Goal: Task Accomplishment & Management: Manage account settings

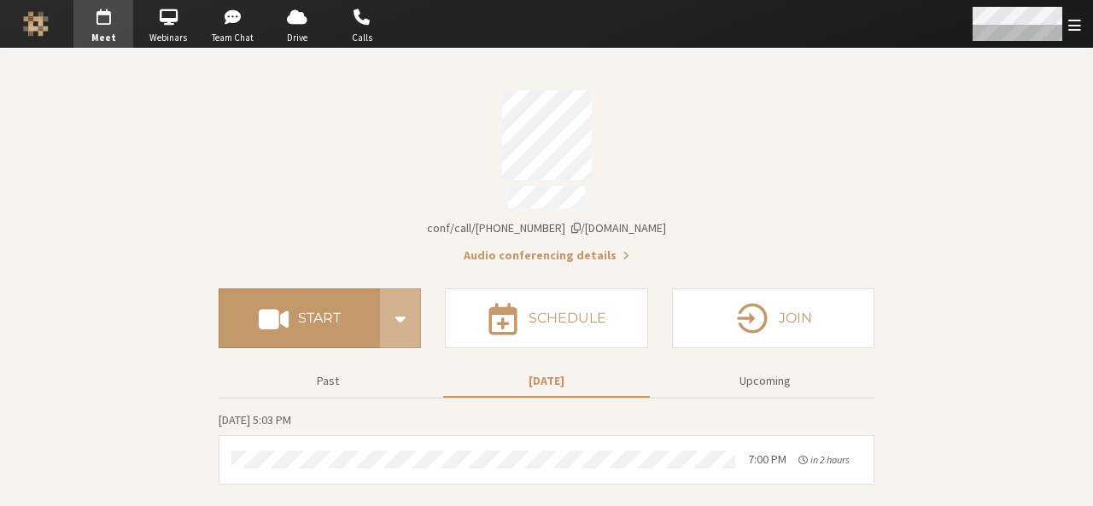
click at [1071, 33] on div "Open menu" at bounding box center [1025, 24] width 135 height 48
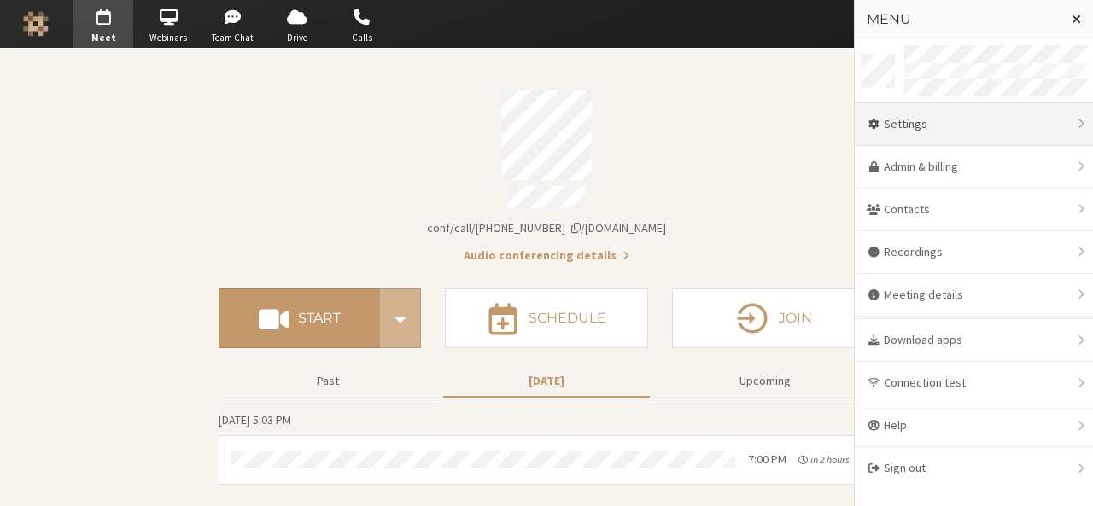
click at [951, 131] on div "Settings" at bounding box center [974, 124] width 238 height 43
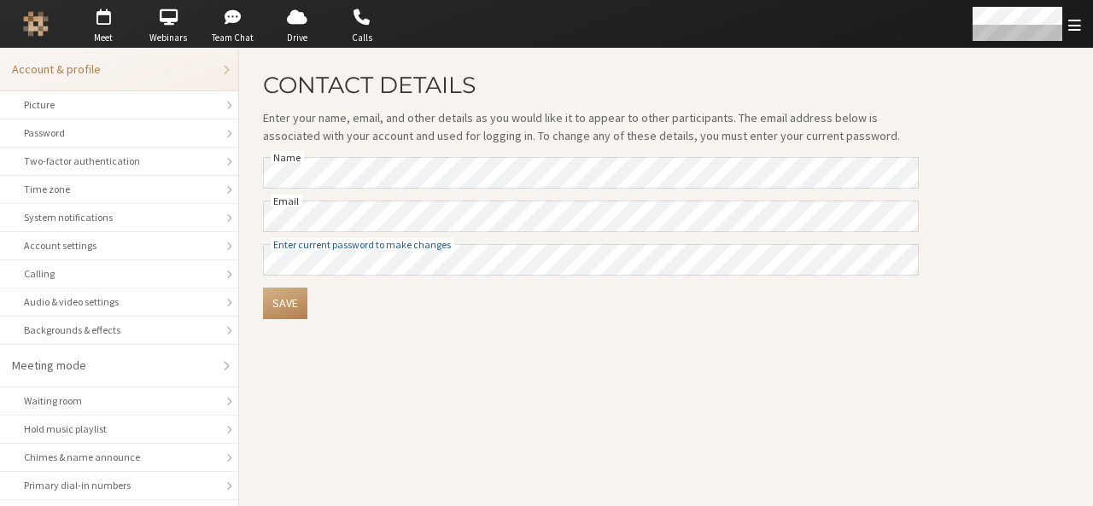
scroll to position [241, 0]
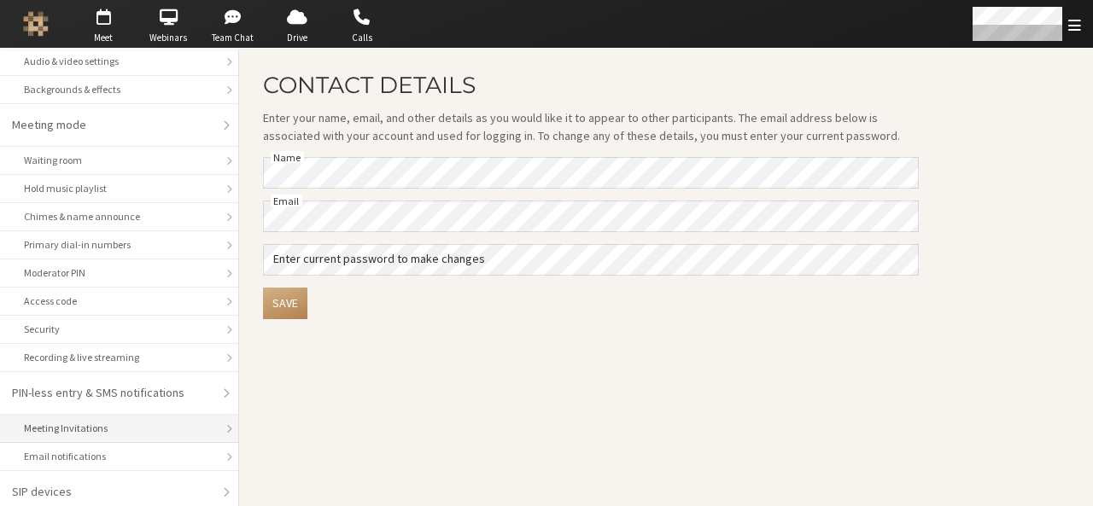
click at [96, 421] on div "Meeting Invitations" at bounding box center [119, 428] width 190 height 15
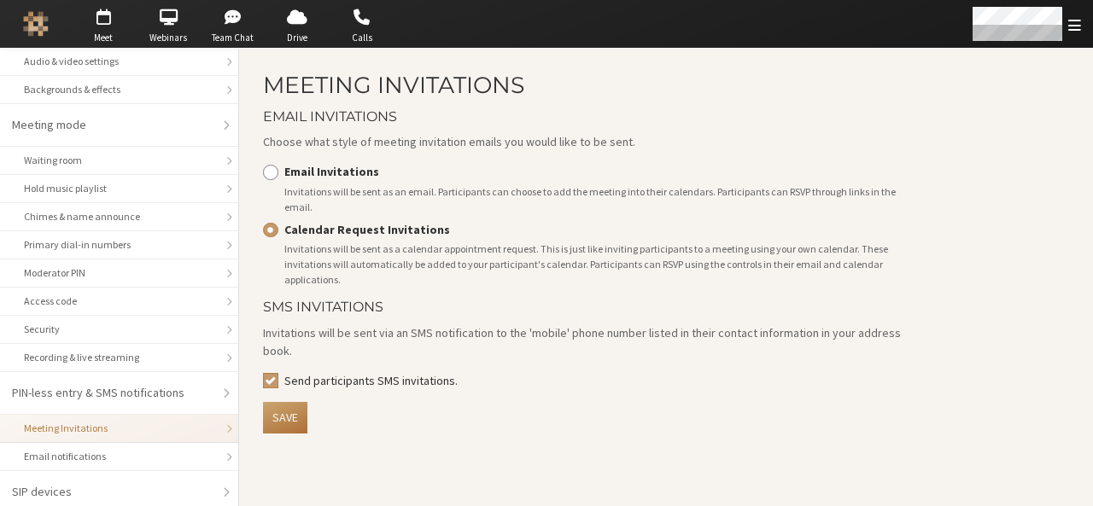
click at [290, 402] on button "Save" at bounding box center [285, 418] width 44 height 32
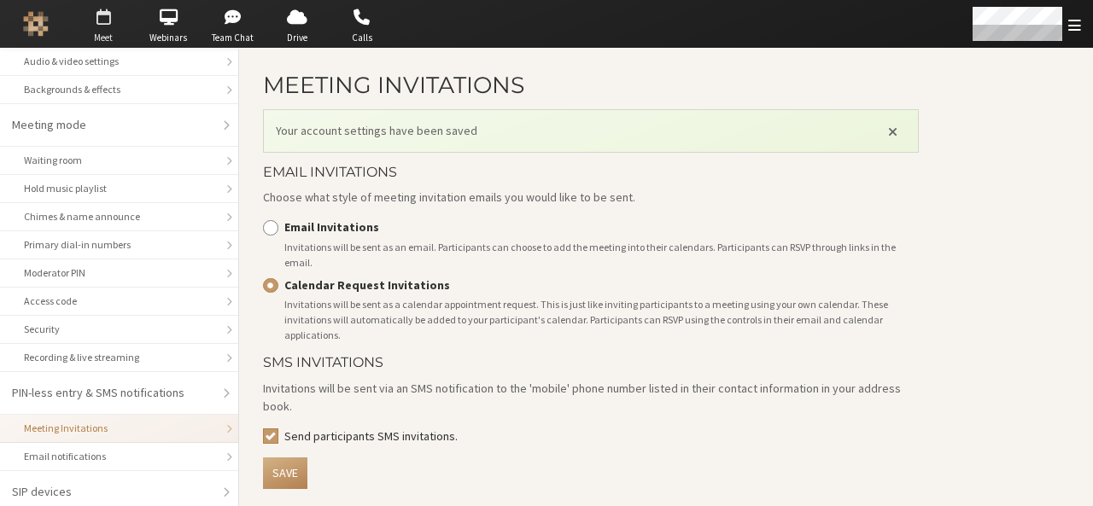
click at [116, 31] on span "Meet" at bounding box center [103, 38] width 60 height 15
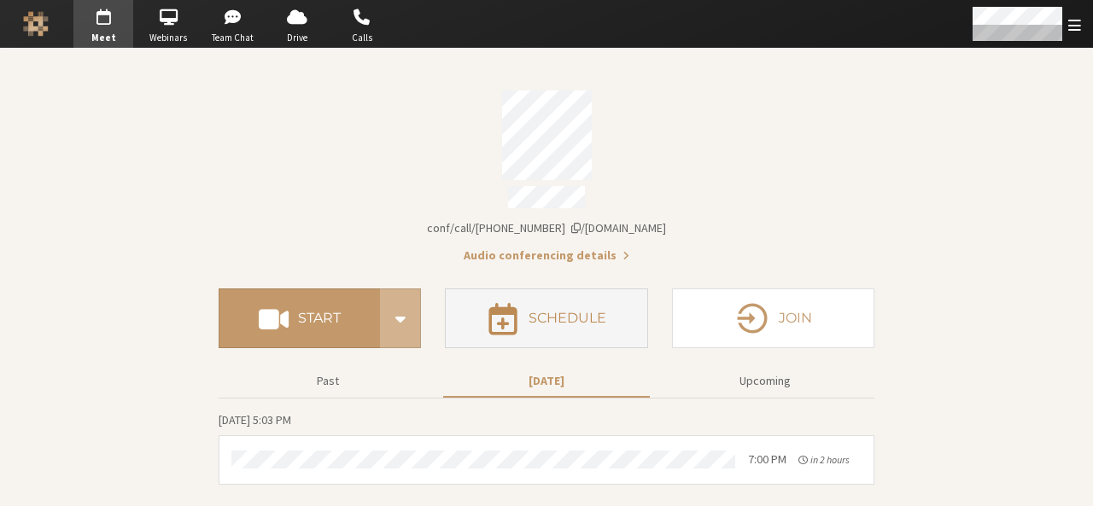
click at [544, 312] on h4 "Schedule" at bounding box center [568, 319] width 78 height 14
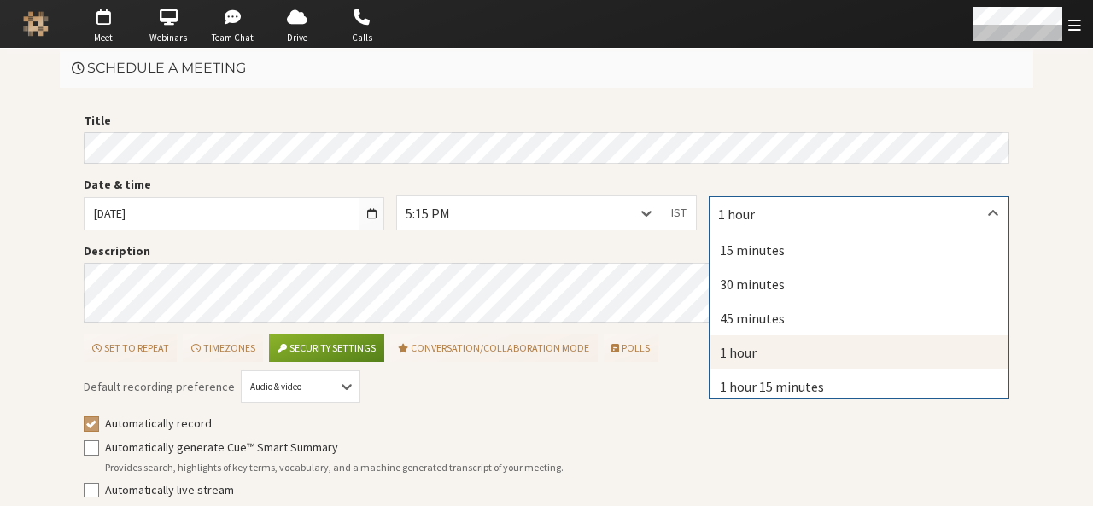
click at [789, 199] on div "1 hour" at bounding box center [859, 213] width 299 height 32
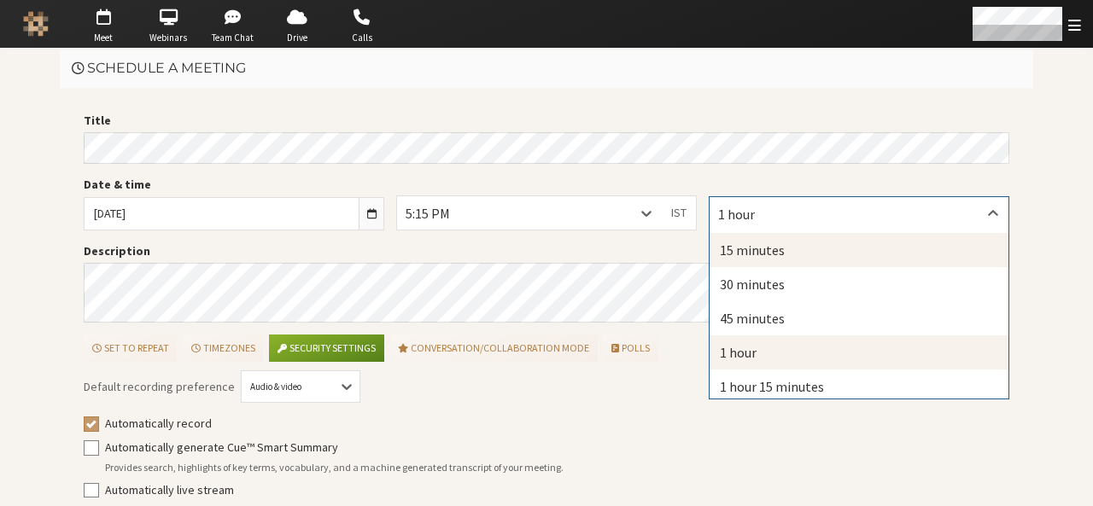
click at [796, 242] on div "15 minutes" at bounding box center [859, 250] width 299 height 34
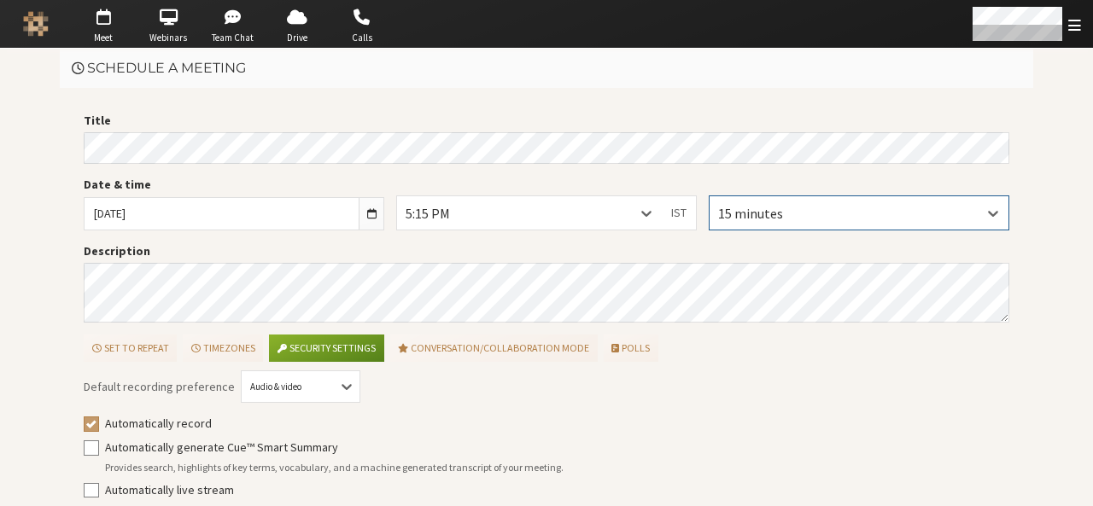
scroll to position [77, 0]
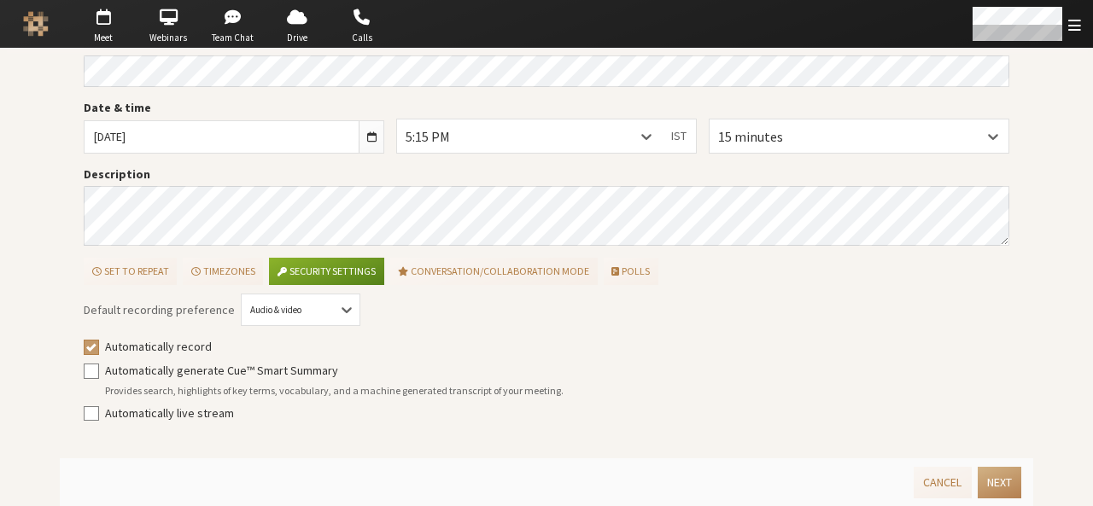
click at [167, 341] on label "Automatically record" at bounding box center [557, 347] width 905 height 18
click at [99, 341] on input "Automatically record" at bounding box center [91, 346] width 15 height 17
checkbox input "false"
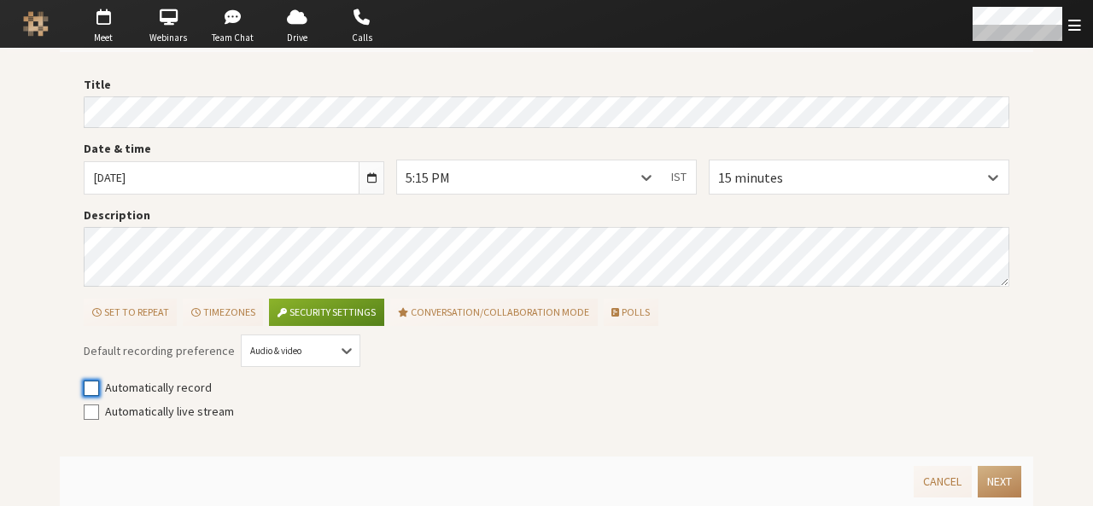
scroll to position [34, 0]
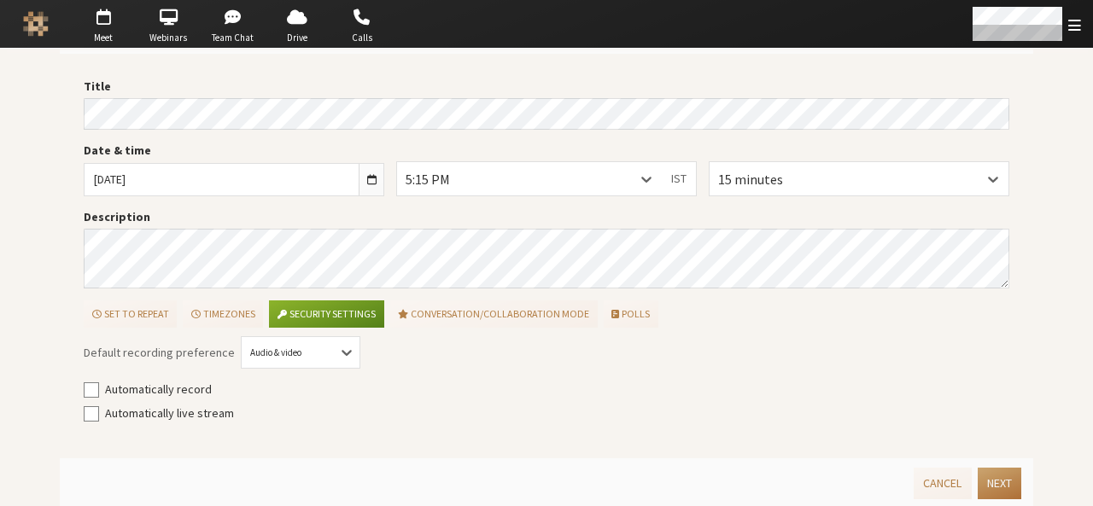
click at [994, 476] on button "Next" at bounding box center [1000, 484] width 44 height 32
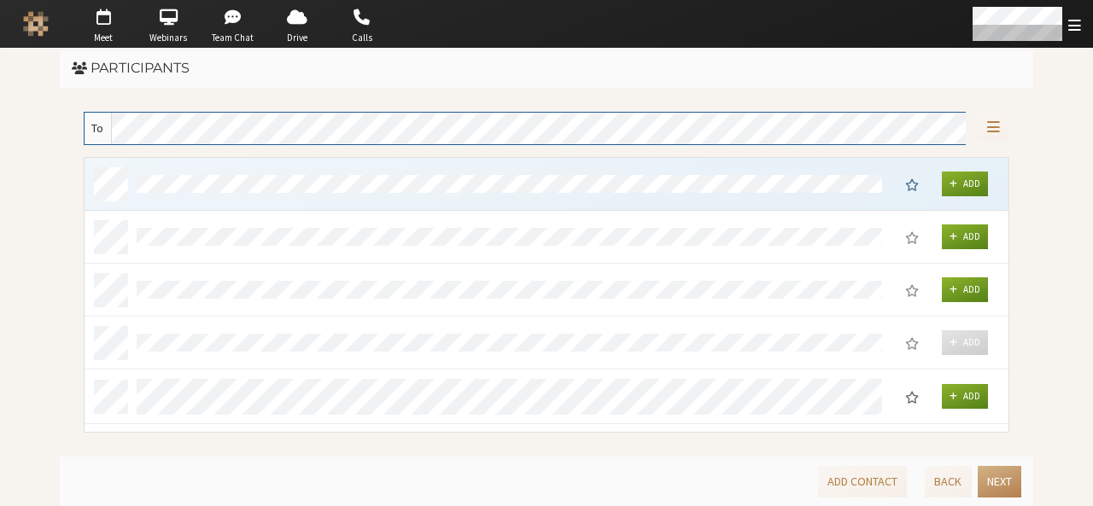
scroll to position [263, 912]
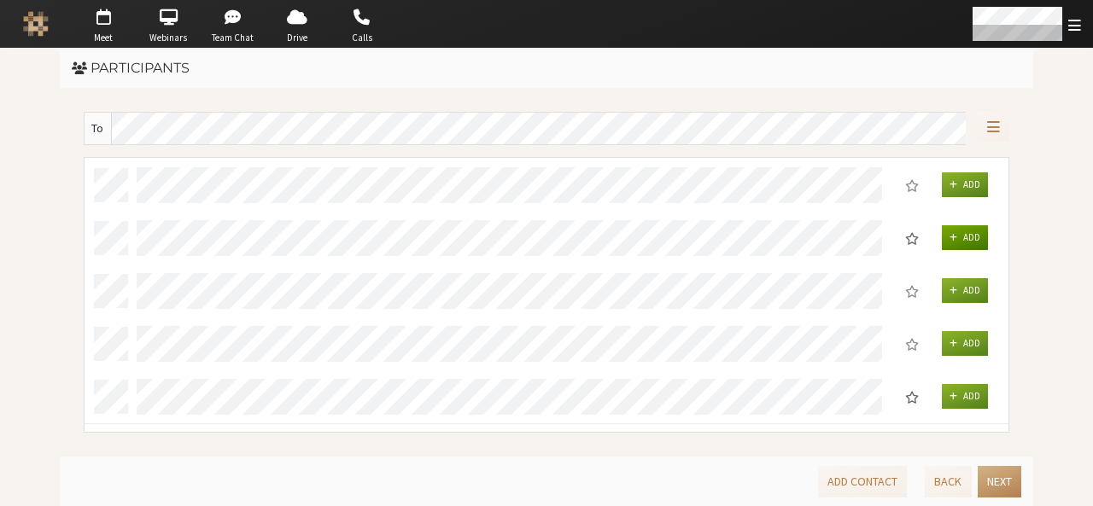
click at [958, 238] on button "Add" at bounding box center [965, 237] width 46 height 25
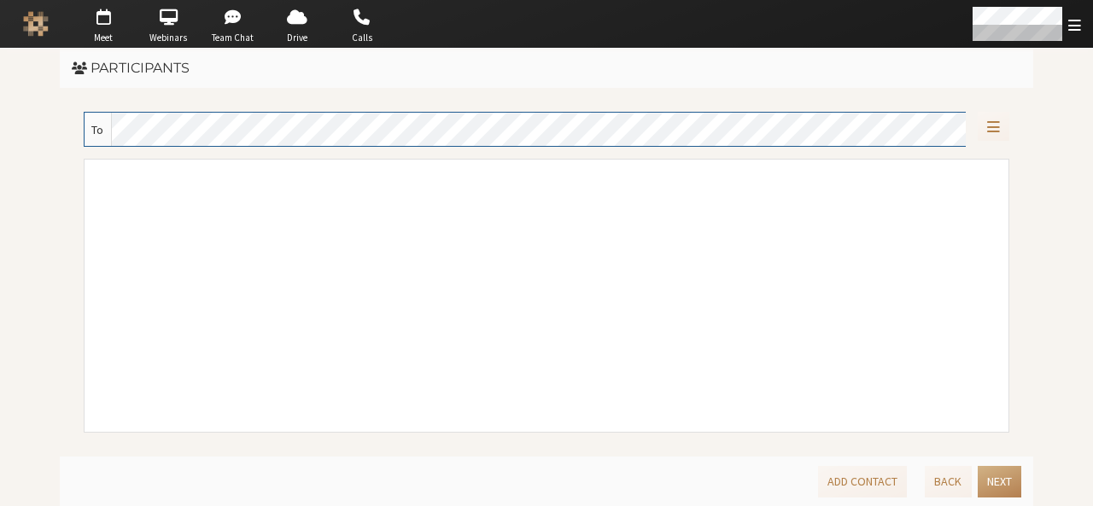
scroll to position [260, 912]
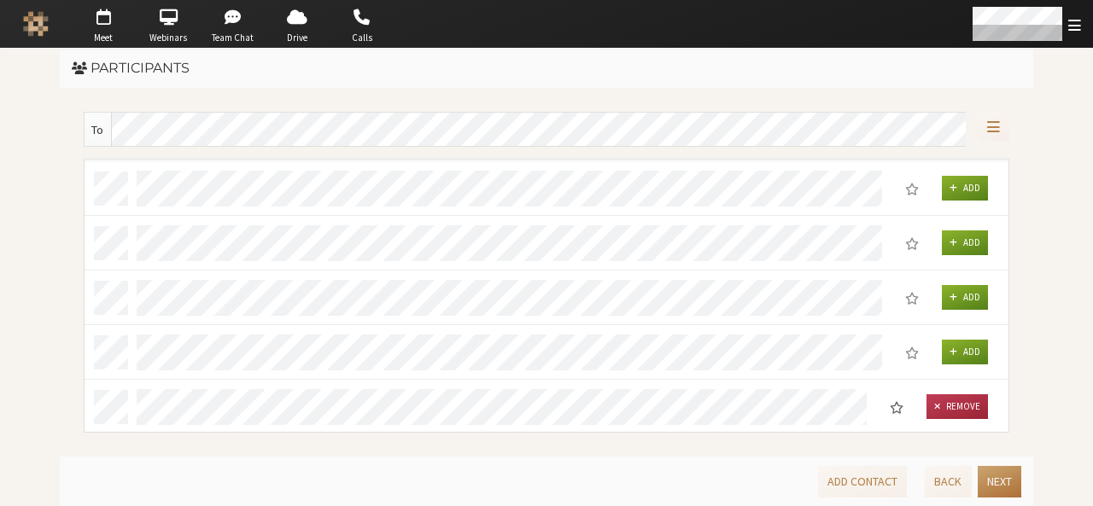
click at [1006, 474] on button "Next" at bounding box center [1000, 482] width 44 height 32
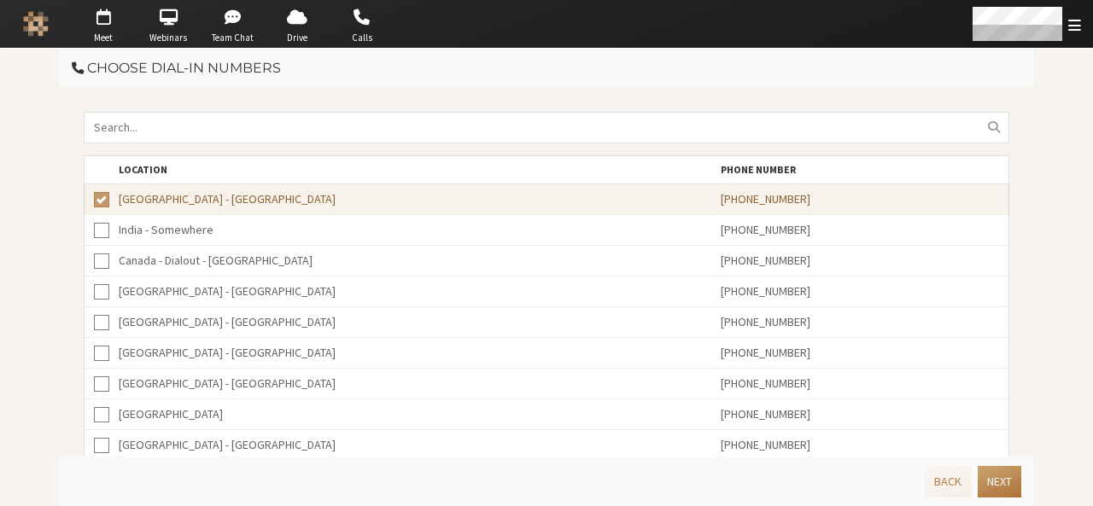
click at [1006, 474] on button "Next" at bounding box center [1000, 482] width 44 height 32
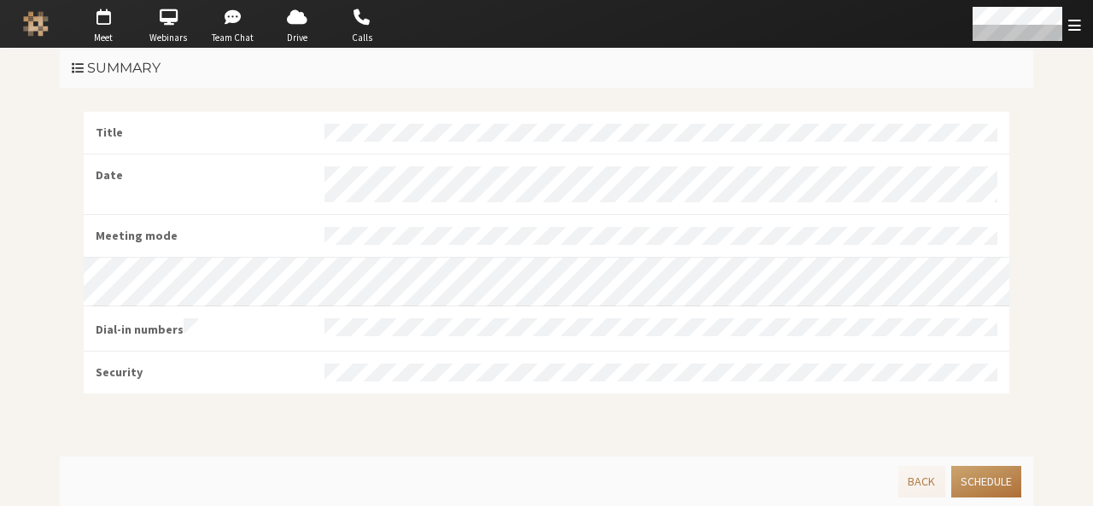
click at [1006, 474] on button "Schedule" at bounding box center [986, 482] width 70 height 32
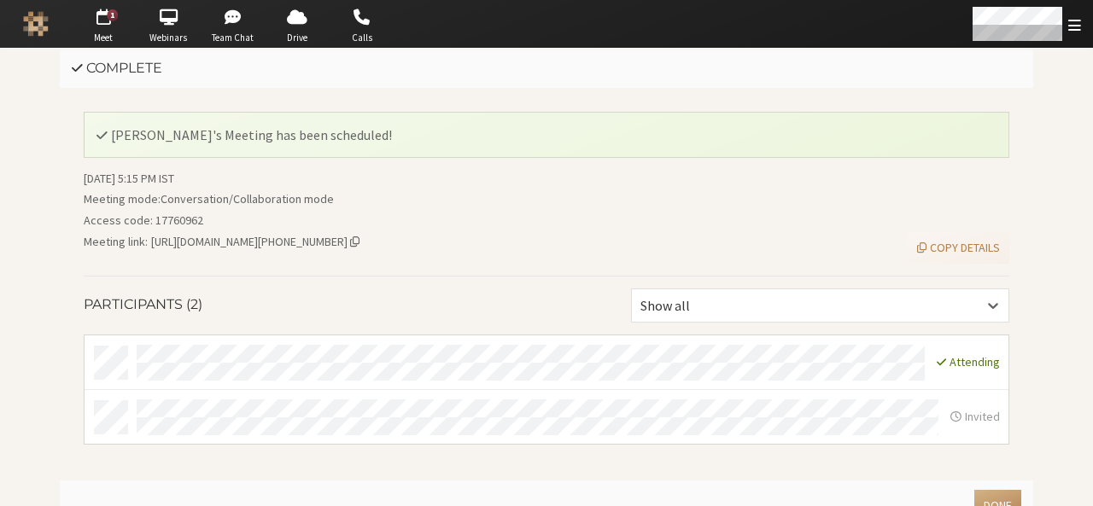
scroll to position [20, 0]
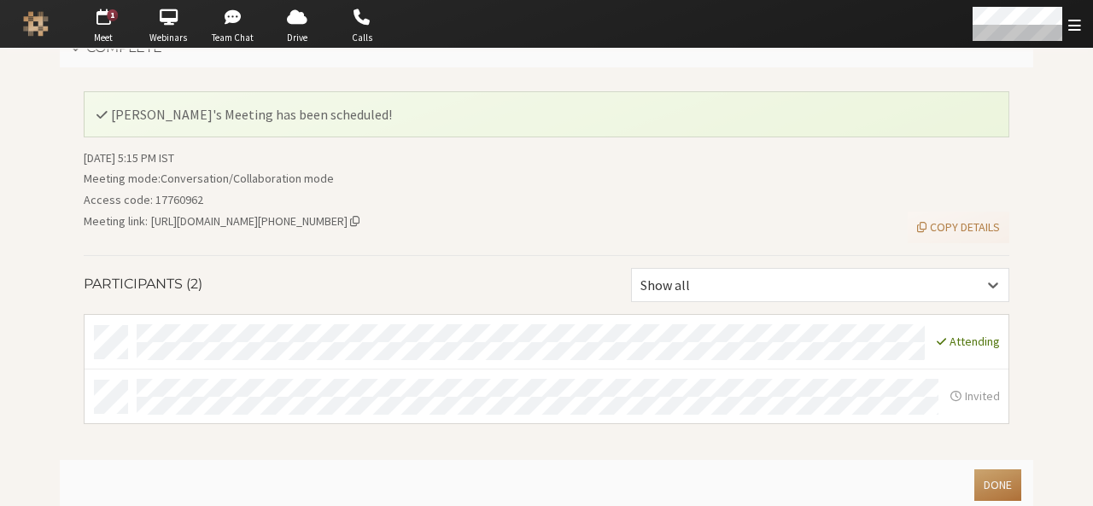
click at [991, 482] on button "Done" at bounding box center [997, 486] width 47 height 32
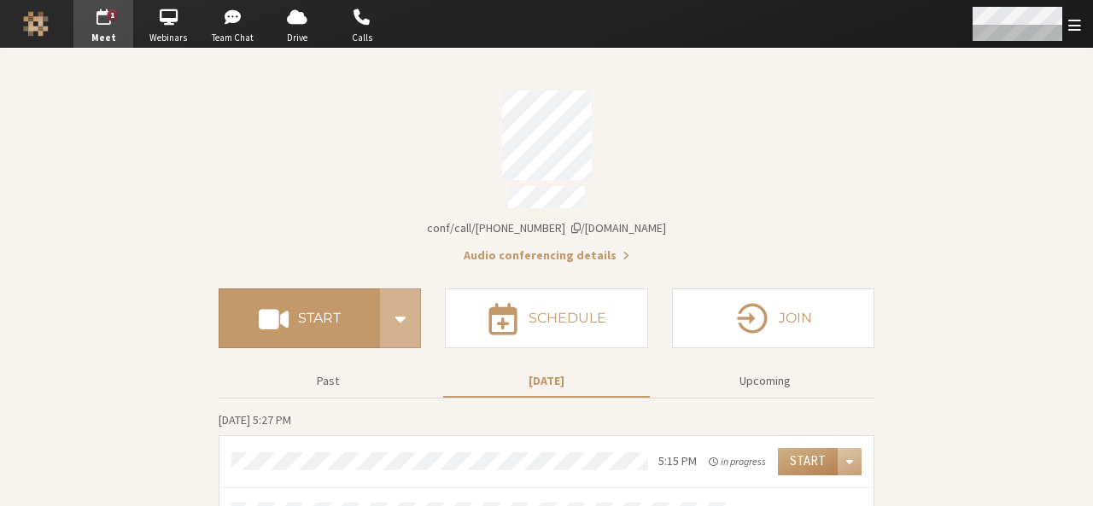
click at [1092, 28] on div "Open menu" at bounding box center [1025, 24] width 135 height 48
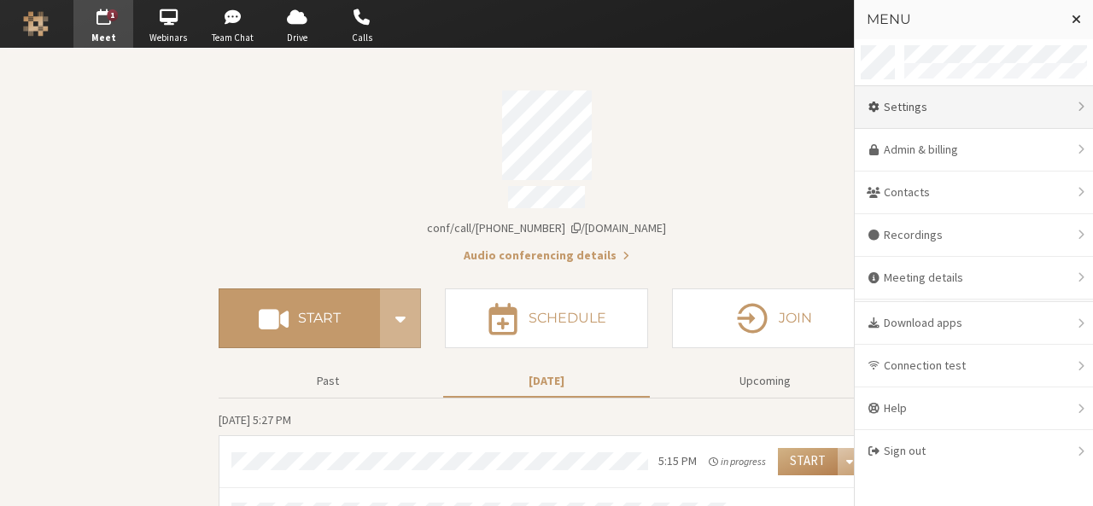
click at [914, 91] on div "Settings" at bounding box center [974, 107] width 238 height 43
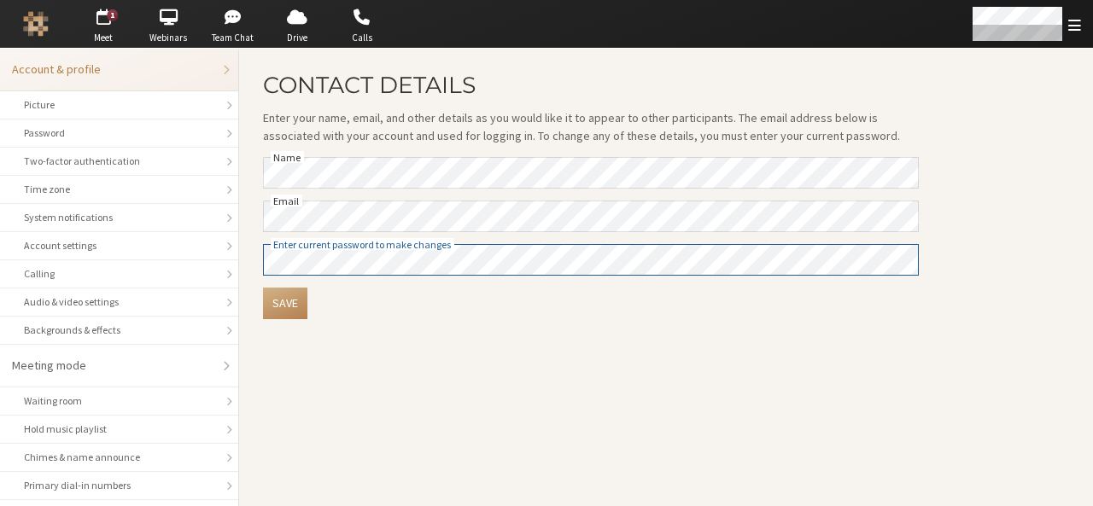
scroll to position [241, 0]
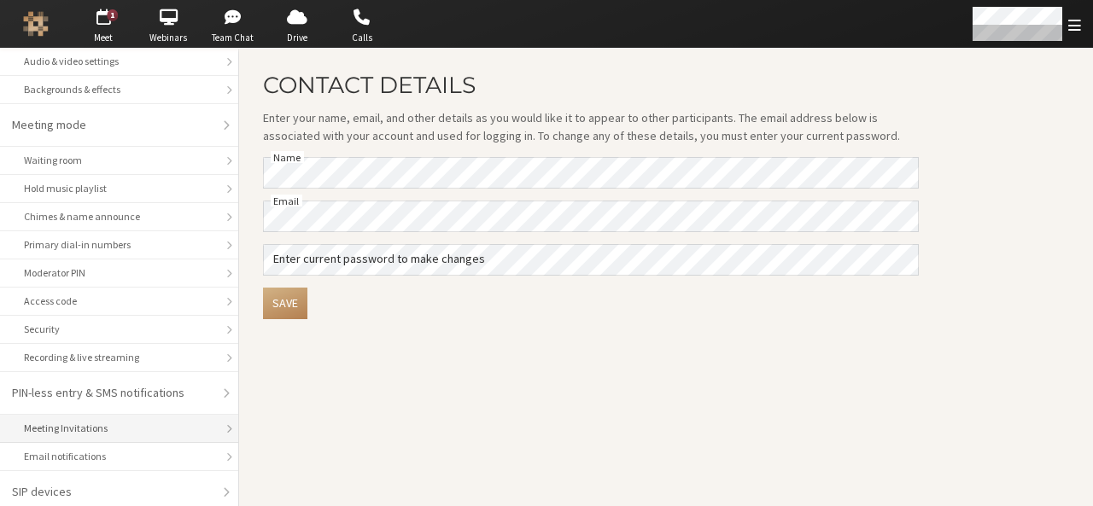
click at [67, 427] on div "Meeting Invitations" at bounding box center [119, 428] width 190 height 15
